Goal: Task Accomplishment & Management: Manage account settings

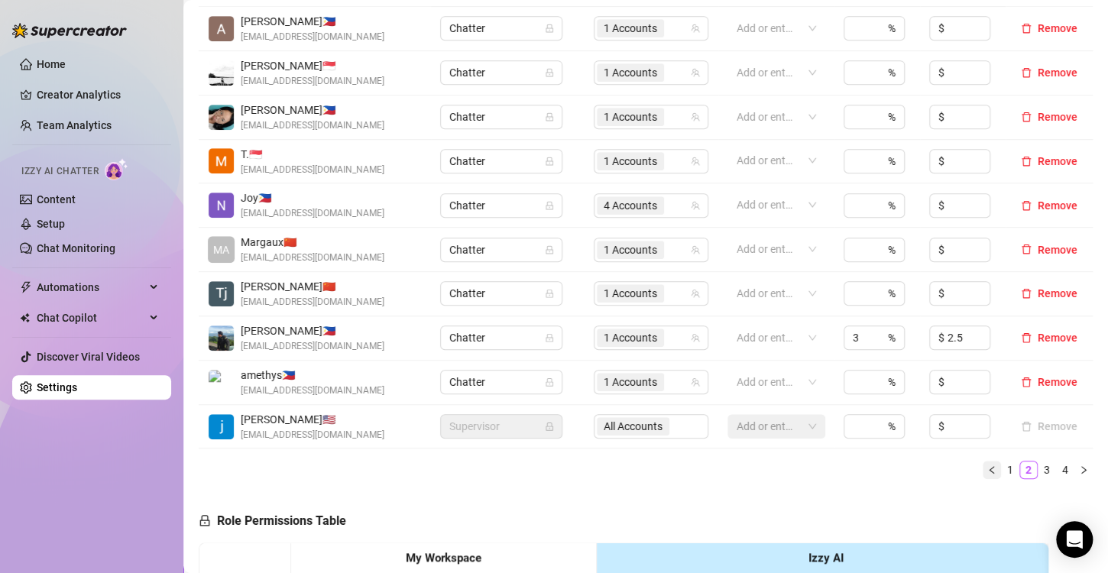
click at [984, 469] on button "button" at bounding box center [992, 470] width 18 height 18
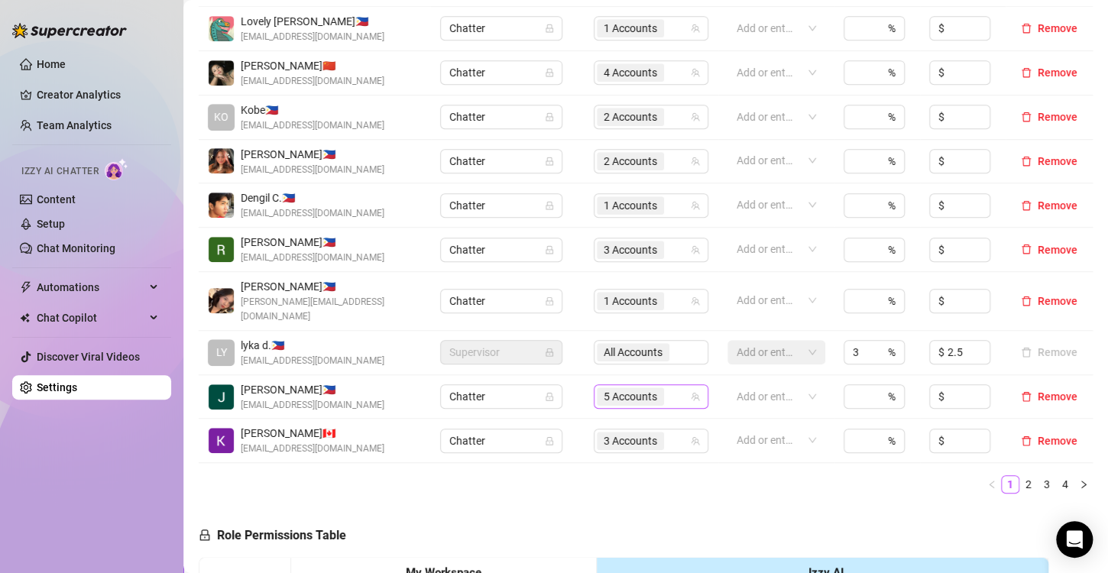
click at [622, 388] on span "5 Accounts" at bounding box center [631, 396] width 54 height 17
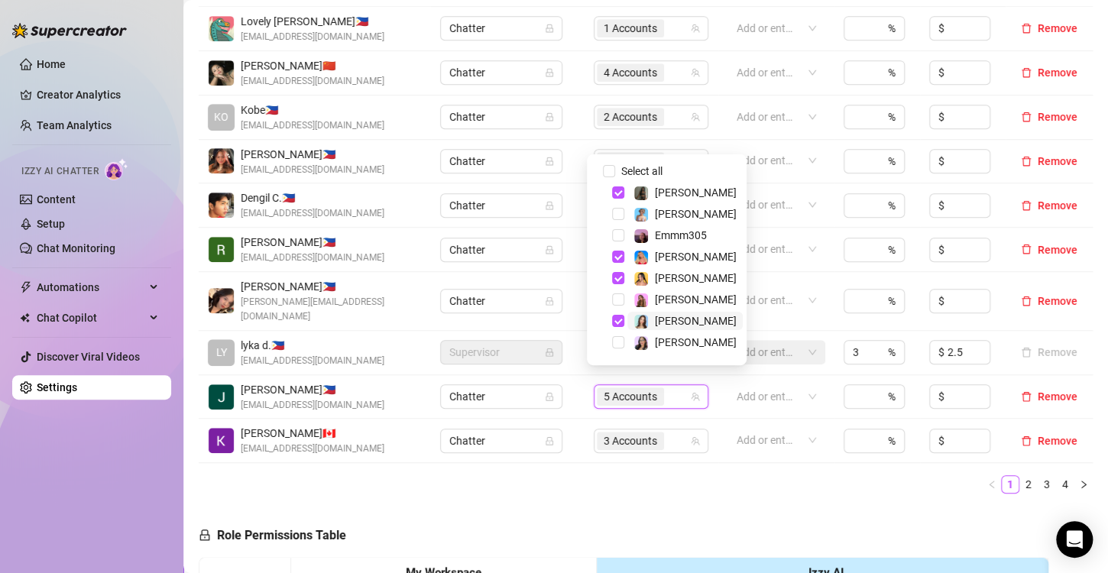
scroll to position [18, 0]
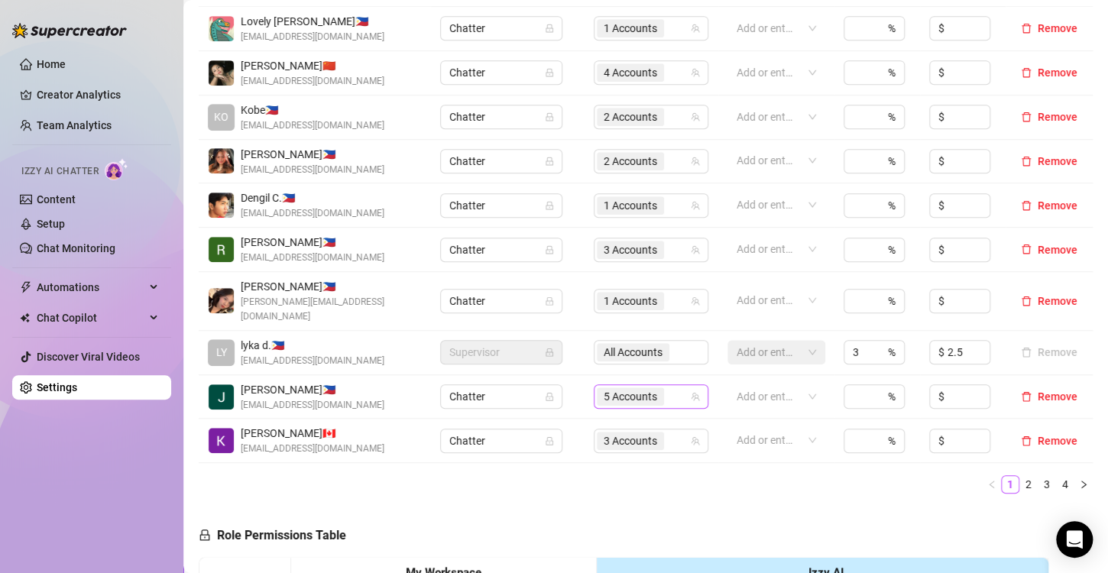
click at [650, 388] on span "5 Accounts" at bounding box center [631, 396] width 54 height 17
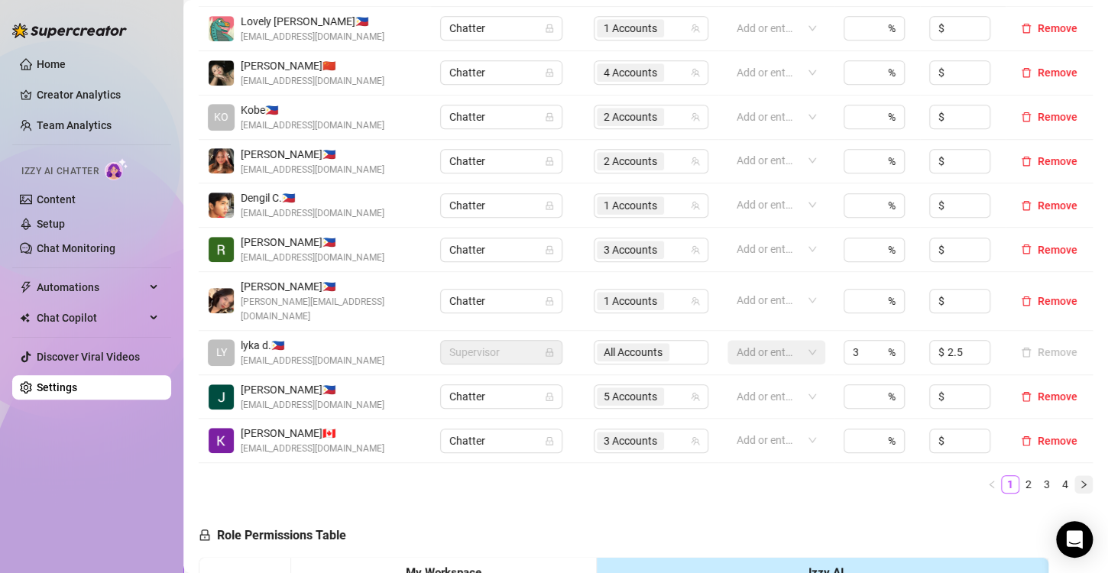
click at [1077, 475] on button "button" at bounding box center [1084, 484] width 18 height 18
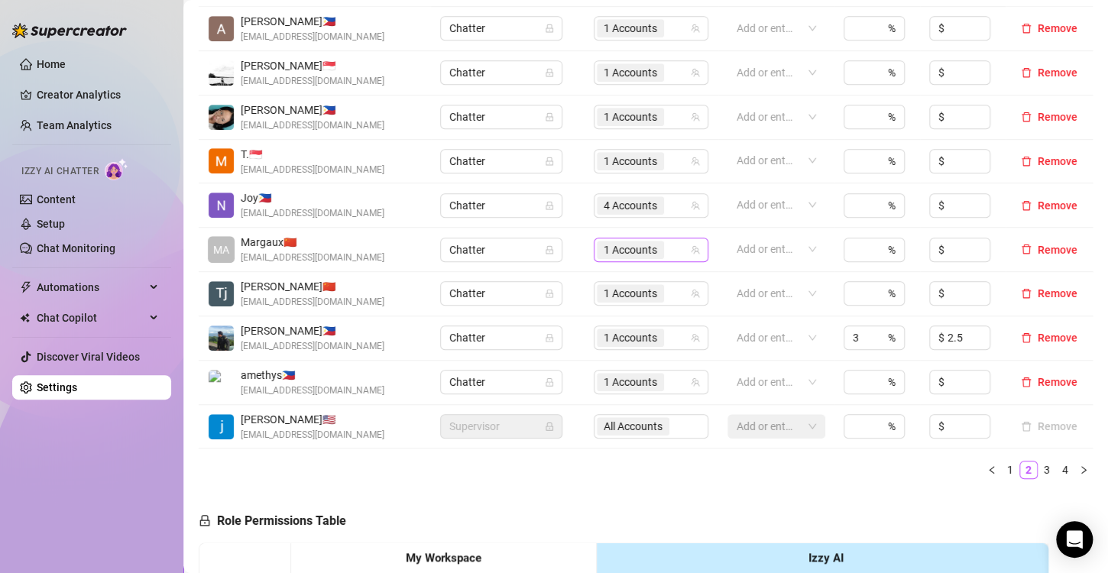
click at [635, 251] on span "1 Accounts" at bounding box center [631, 250] width 54 height 17
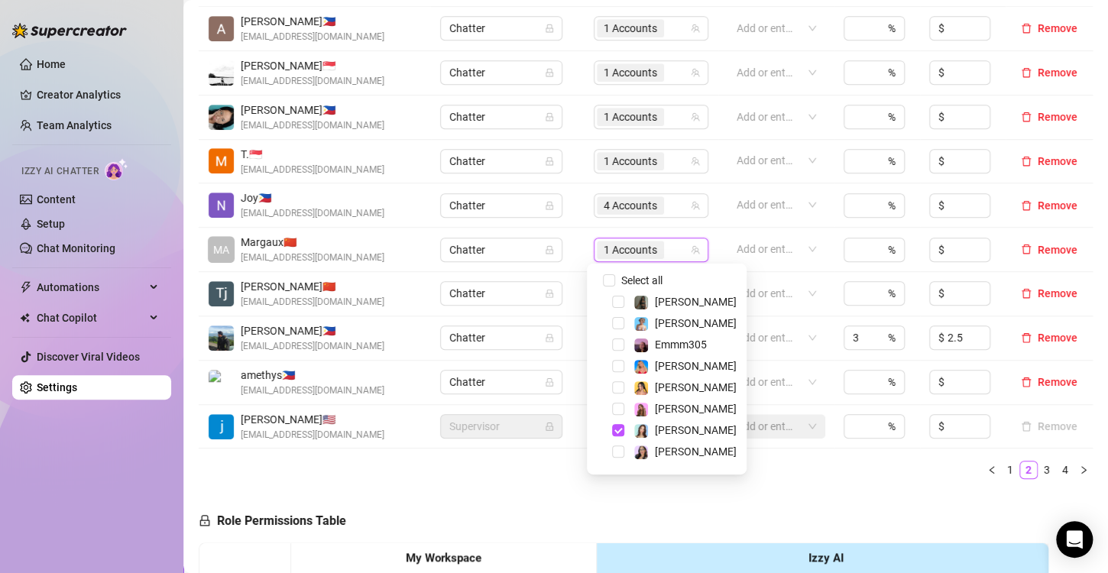
scroll to position [18, 0]
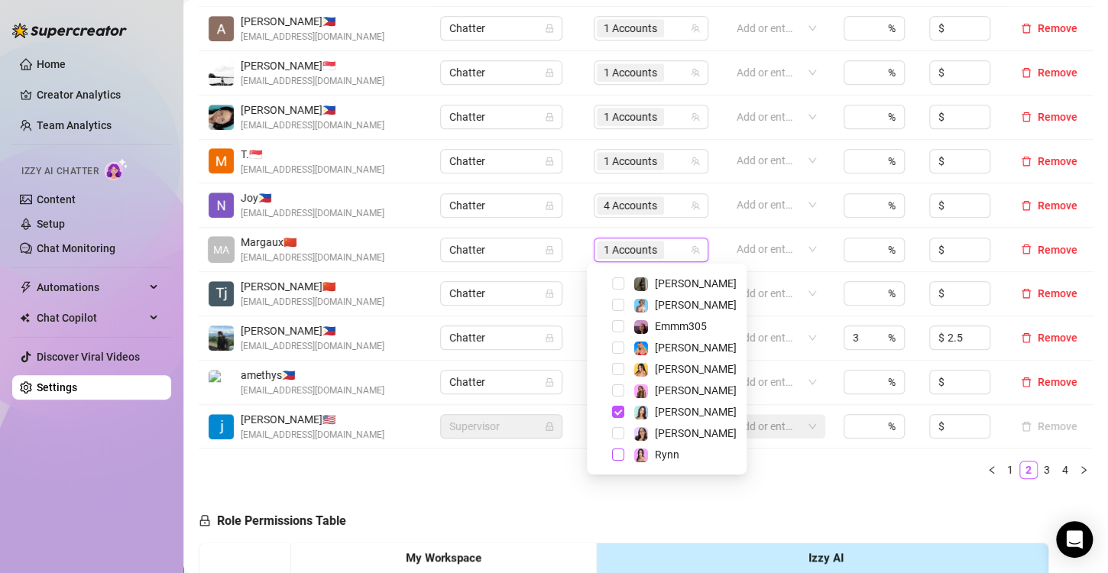
click at [622, 453] on span "Select tree node" at bounding box center [618, 455] width 12 height 12
click at [761, 488] on div "Name Role Configure Permissions Creator accounts Tags Commission (%) Hourly rat…" at bounding box center [646, 225] width 894 height 531
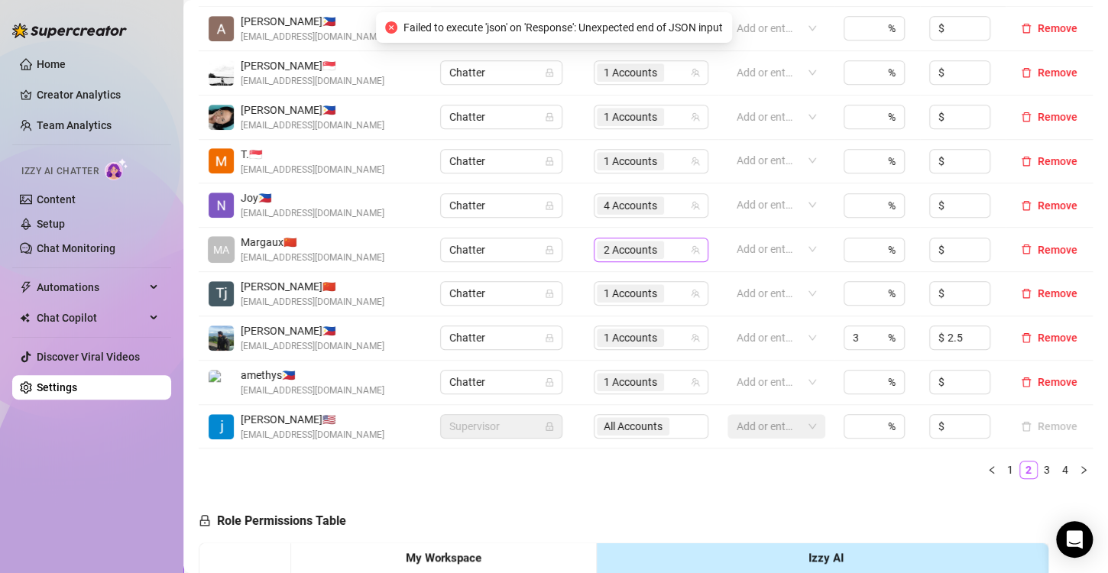
click at [615, 242] on span "2 Accounts" at bounding box center [631, 250] width 54 height 17
